Goal: Information Seeking & Learning: Check status

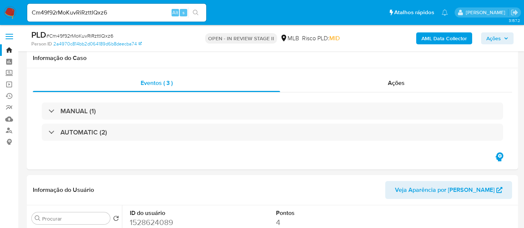
select select "10"
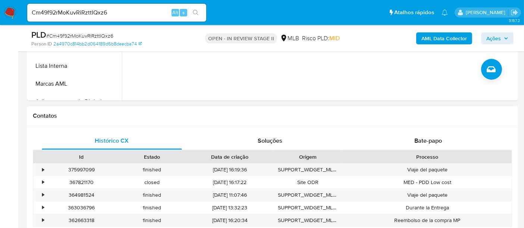
scroll to position [290, 0]
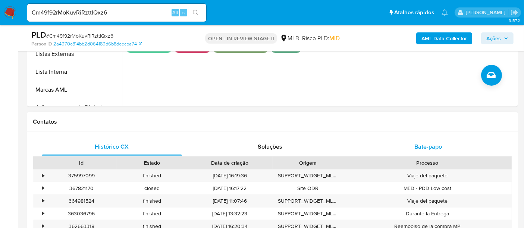
click at [424, 147] on span "Bate-papo" at bounding box center [428, 146] width 28 height 9
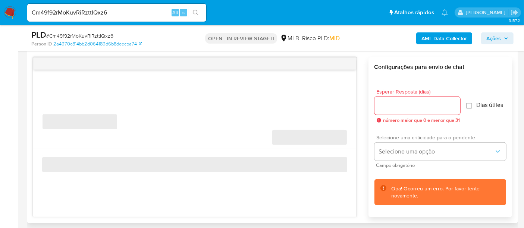
scroll to position [414, 0]
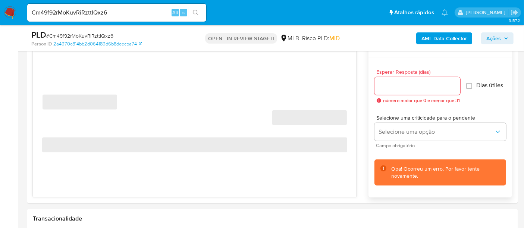
click at [4, 10] on img at bounding box center [10, 12] width 13 height 13
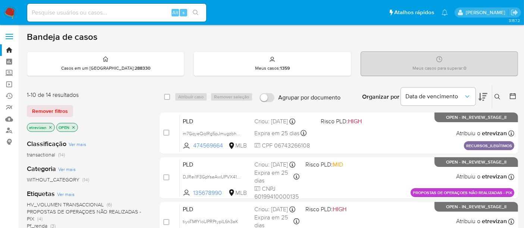
click at [53, 10] on input at bounding box center [116, 13] width 179 height 10
paste input "NgD6EwuGG8HTfaks8ZpPqgap"
type input "NgD6EwuGG8HTfaks8ZpPqgap"
click at [195, 10] on icon "search-icon" at bounding box center [196, 13] width 6 height 6
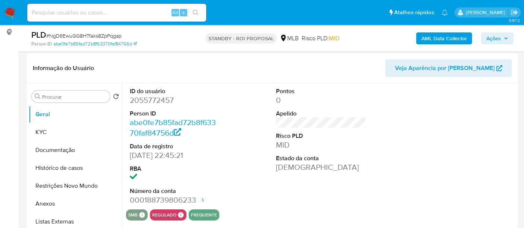
scroll to position [124, 0]
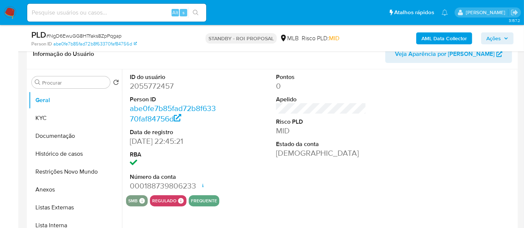
select select "10"
click at [44, 119] on button "KYC" at bounding box center [72, 118] width 87 height 18
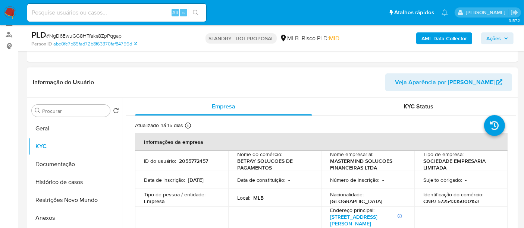
scroll to position [83, 0]
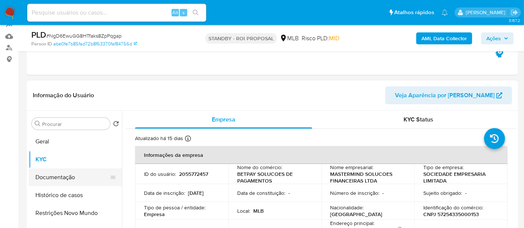
click at [55, 179] on button "Documentação" at bounding box center [72, 177] width 87 height 18
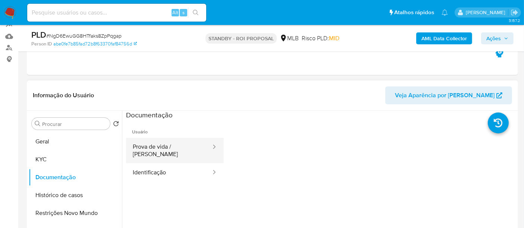
click at [181, 151] on button "Prova de vida / [PERSON_NAME]" at bounding box center [169, 150] width 86 height 25
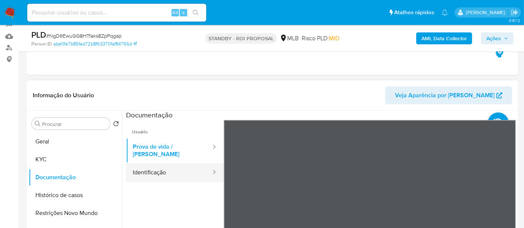
click at [147, 168] on button "Identificação" at bounding box center [169, 172] width 86 height 19
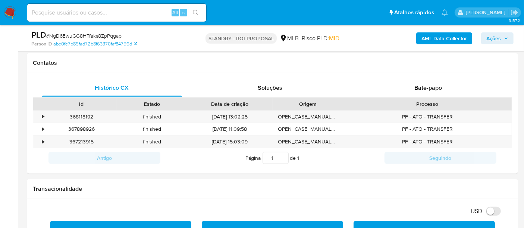
scroll to position [324, 0]
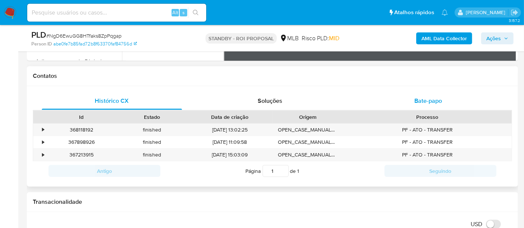
click at [430, 99] on span "Bate-papo" at bounding box center [428, 101] width 28 height 9
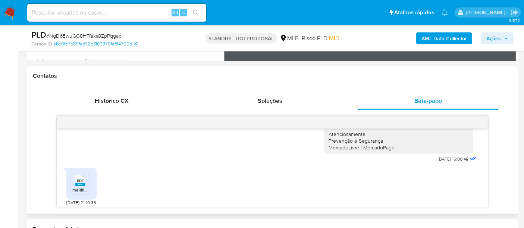
scroll to position [167, 0]
click at [78, 180] on span "PDF" at bounding box center [80, 178] width 7 height 5
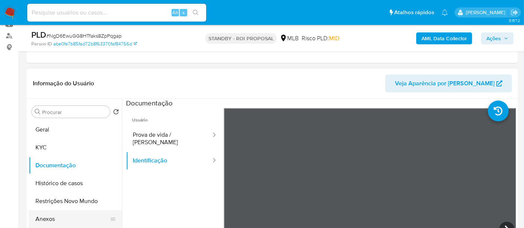
scroll to position [124, 0]
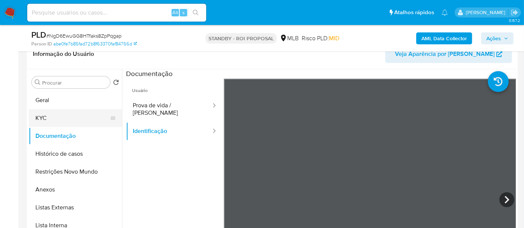
click at [40, 120] on button "KYC" at bounding box center [72, 118] width 87 height 18
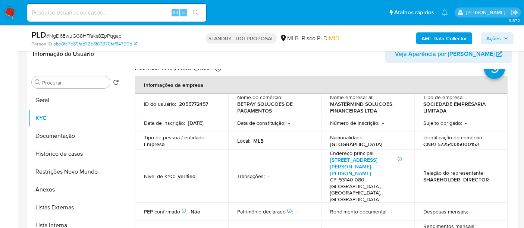
scroll to position [83, 0]
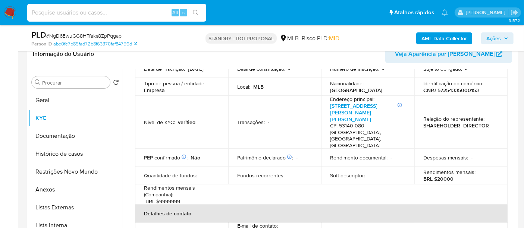
click at [105, 11] on input at bounding box center [116, 13] width 179 height 10
paste input "ztSPeuvrENY6akvI1dm2LrnA"
type input "ztSPeuvrENY6akvI1dm2LrnA"
click at [199, 10] on button "search-icon" at bounding box center [195, 12] width 15 height 10
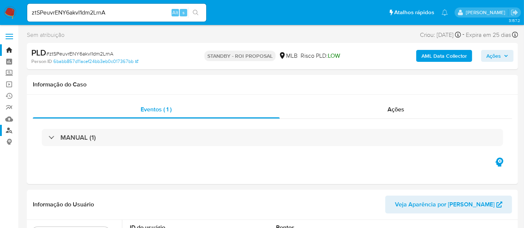
select select "10"
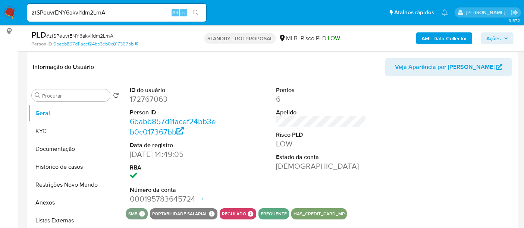
scroll to position [124, 0]
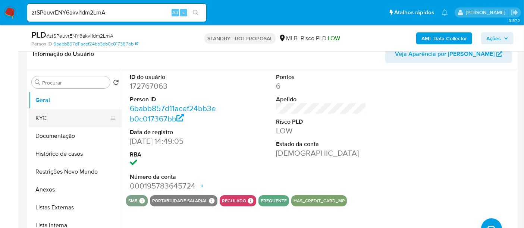
drag, startPoint x: 41, startPoint y: 113, endPoint x: 50, endPoint y: 113, distance: 8.2
click at [41, 113] on button "KYC" at bounding box center [72, 118] width 87 height 18
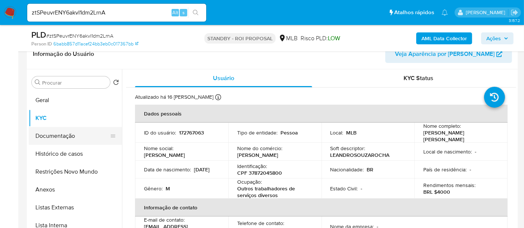
click at [66, 134] on button "Documentação" at bounding box center [72, 136] width 87 height 18
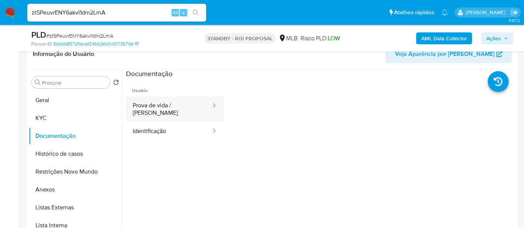
click at [175, 107] on button "Prova de vida / [PERSON_NAME]" at bounding box center [169, 109] width 86 height 25
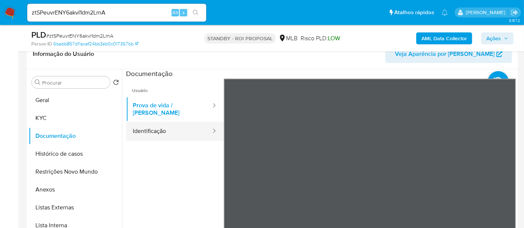
drag, startPoint x: 148, startPoint y: 125, endPoint x: 161, endPoint y: 124, distance: 13.8
click at [148, 125] on button "Identificação" at bounding box center [169, 131] width 86 height 19
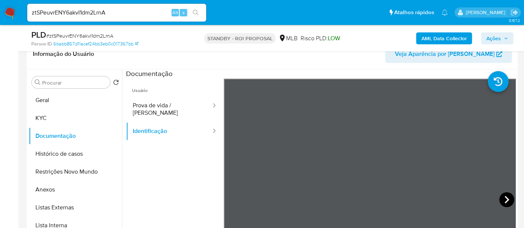
click at [508, 199] on icon at bounding box center [506, 199] width 15 height 15
drag, startPoint x: 50, startPoint y: 118, endPoint x: 70, endPoint y: 122, distance: 20.8
click at [50, 118] on button "KYC" at bounding box center [72, 118] width 87 height 18
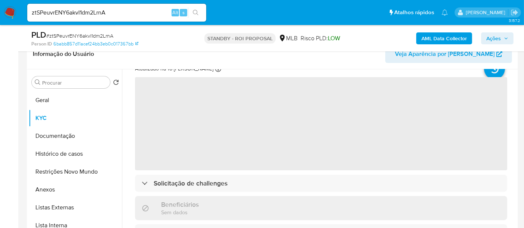
scroll to position [41, 0]
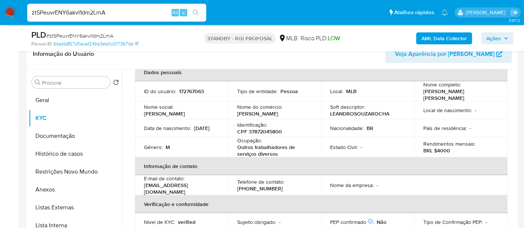
drag, startPoint x: 117, startPoint y: 13, endPoint x: 0, endPoint y: 2, distance: 117.2
click at [0, 2] on nav "Pausado Ver notificaciones ztSPeuvrENY6akvI1dm2LrnA Alt s Atalhos rápidos Presi…" at bounding box center [262, 12] width 524 height 25
paste input "MVIZqvKhjnWHATa8gc586VZu"
type input "MVIZqvKhjnWHATa8gc586VZu"
click at [195, 11] on icon "search-icon" at bounding box center [196, 13] width 6 height 6
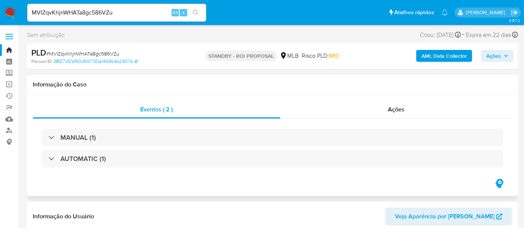
select select "10"
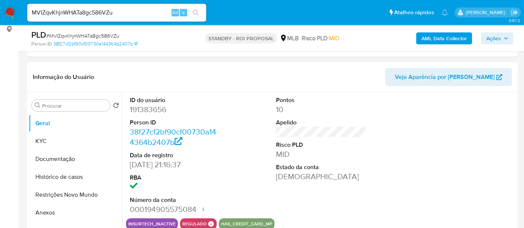
scroll to position [124, 0]
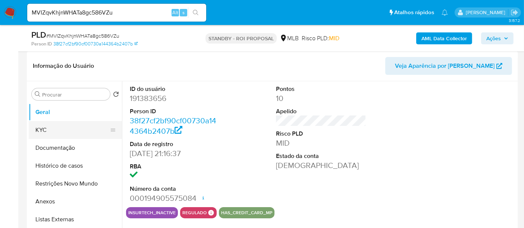
click at [66, 131] on button "KYC" at bounding box center [72, 130] width 87 height 18
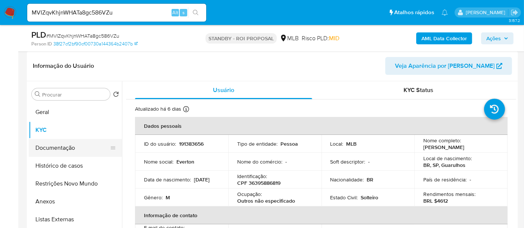
click at [64, 146] on button "Documentação" at bounding box center [72, 148] width 87 height 18
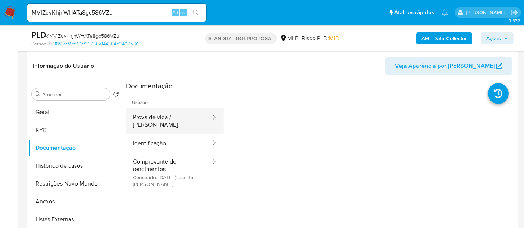
click at [174, 119] on button "Prova de vida / [PERSON_NAME]" at bounding box center [169, 120] width 86 height 25
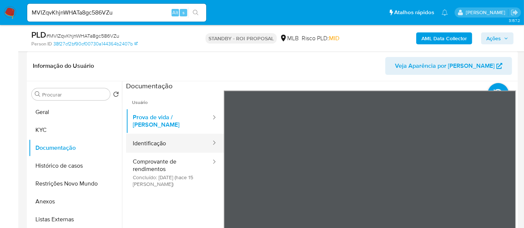
drag, startPoint x: 157, startPoint y: 135, endPoint x: 210, endPoint y: 135, distance: 52.9
click at [160, 135] on button "Identificação" at bounding box center [169, 143] width 86 height 19
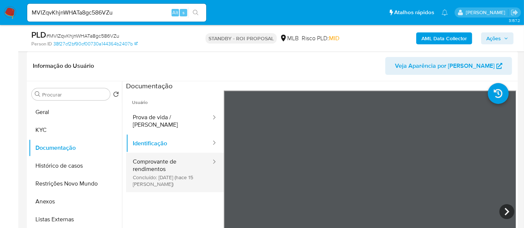
click at [156, 156] on button "Comprovante de rendimentos Concluído: [DATE] (hace 15 [PERSON_NAME])" at bounding box center [169, 173] width 86 height 40
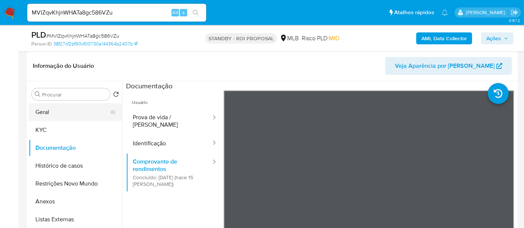
click at [56, 109] on button "Geral" at bounding box center [72, 112] width 87 height 18
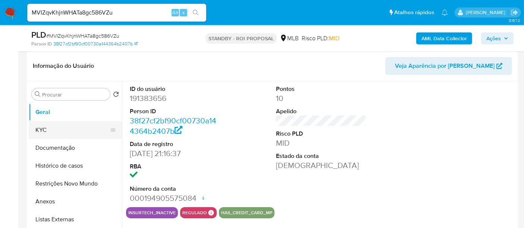
click at [50, 130] on button "KYC" at bounding box center [72, 130] width 87 height 18
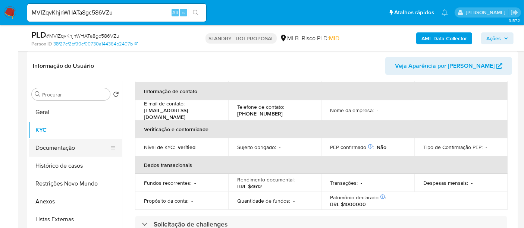
drag, startPoint x: 50, startPoint y: 147, endPoint x: 108, endPoint y: 152, distance: 58.0
click at [51, 147] on button "Documentação" at bounding box center [72, 148] width 87 height 18
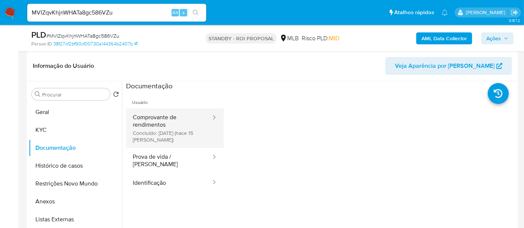
click at [167, 116] on button "Comprovante de rendimentos Concluído: [DATE] (hace 15 [PERSON_NAME])" at bounding box center [169, 128] width 86 height 40
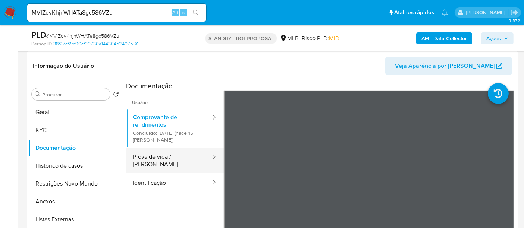
drag, startPoint x: 158, startPoint y: 160, endPoint x: 211, endPoint y: 160, distance: 52.6
click at [159, 160] on button "Prova de vida / [PERSON_NAME]" at bounding box center [169, 160] width 86 height 25
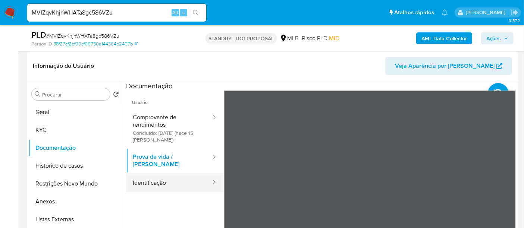
drag, startPoint x: 151, startPoint y: 172, endPoint x: 201, endPoint y: 169, distance: 49.6
click at [152, 173] on button "Identificação" at bounding box center [169, 182] width 86 height 19
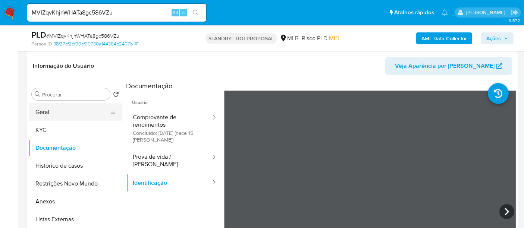
drag, startPoint x: 51, startPoint y: 114, endPoint x: 63, endPoint y: 116, distance: 12.1
click at [50, 114] on button "Geral" at bounding box center [72, 112] width 87 height 18
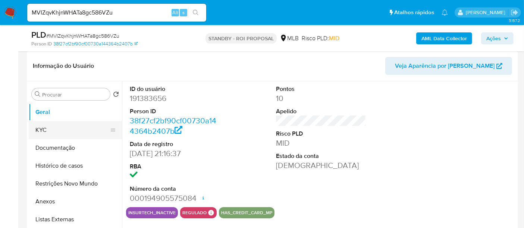
click at [44, 130] on button "KYC" at bounding box center [72, 130] width 87 height 18
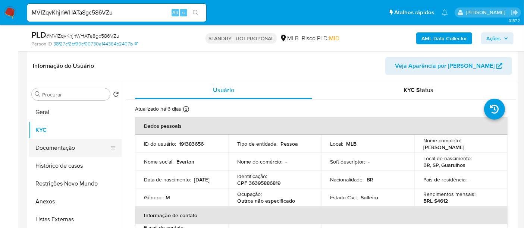
click at [55, 146] on button "Documentação" at bounding box center [72, 148] width 87 height 18
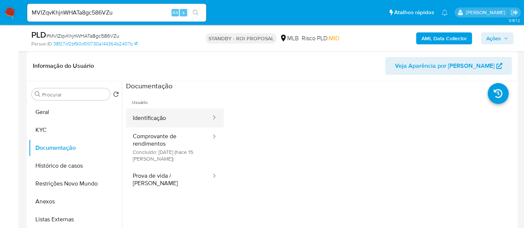
drag, startPoint x: 144, startPoint y: 117, endPoint x: 156, endPoint y: 120, distance: 12.7
click at [144, 117] on button "Identificação" at bounding box center [169, 117] width 86 height 19
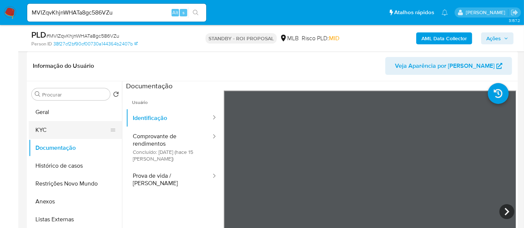
drag, startPoint x: 44, startPoint y: 131, endPoint x: 114, endPoint y: 132, distance: 70.8
click at [44, 130] on button "KYC" at bounding box center [72, 130] width 87 height 18
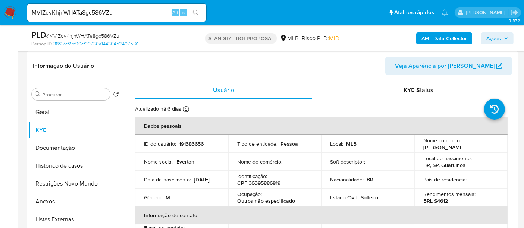
click at [52, 129] on button "KYC" at bounding box center [75, 130] width 93 height 18
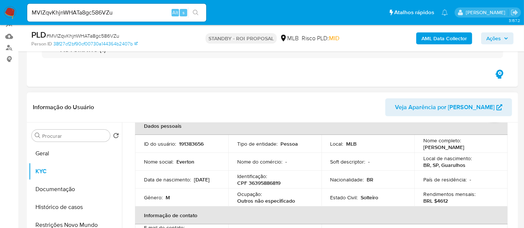
scroll to position [83, 0]
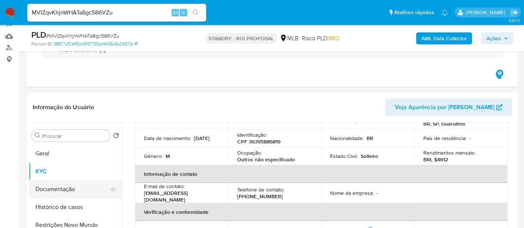
click at [55, 189] on button "Documentação" at bounding box center [72, 189] width 87 height 18
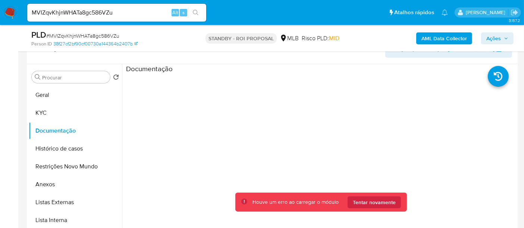
scroll to position [168, 0]
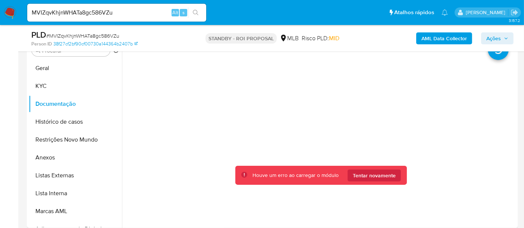
click at [6, 10] on img at bounding box center [10, 12] width 13 height 13
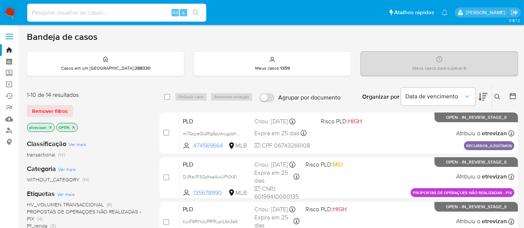
click at [114, 11] on input at bounding box center [116, 13] width 179 height 10
click at [91, 14] on input at bounding box center [116, 13] width 179 height 10
paste input "MVIZqvKhjnWHATa8gc586VZu"
type input "MVIZqvKhjnWHATa8gc586VZu"
click at [197, 11] on icon "search-icon" at bounding box center [196, 13] width 6 height 6
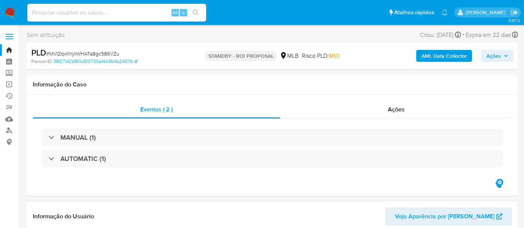
select select "10"
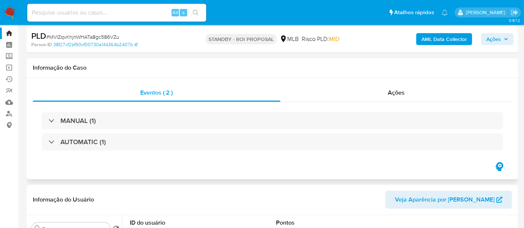
scroll to position [124, 0]
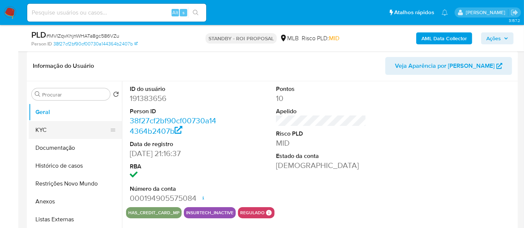
click at [41, 130] on button "KYC" at bounding box center [72, 130] width 87 height 18
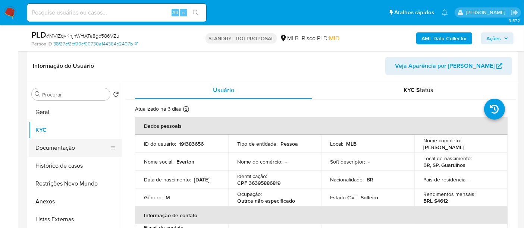
click at [56, 148] on button "Documentação" at bounding box center [72, 148] width 87 height 18
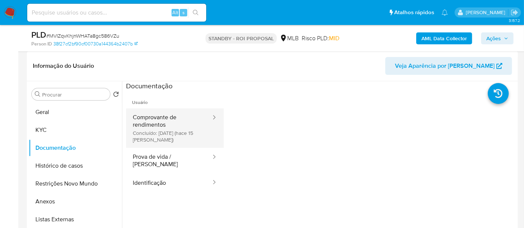
click at [167, 122] on button "Comprovante de rendimentos Concluído: [DATE] (hace 15 [PERSON_NAME])" at bounding box center [169, 128] width 86 height 40
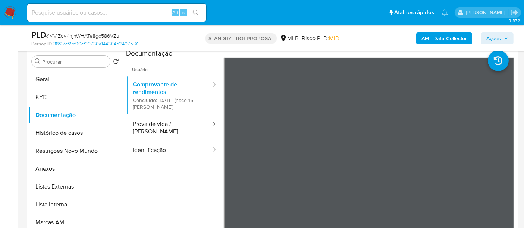
scroll to position [139, 0]
